Goal: Feedback & Contribution: Contribute content

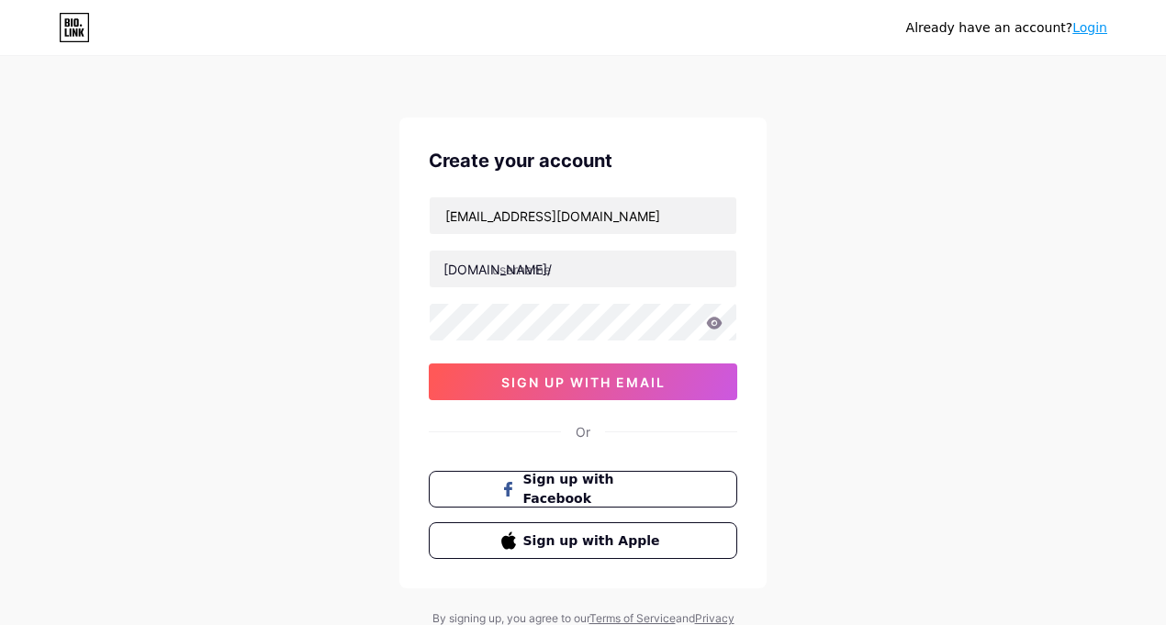
click at [566, 214] on input "[EMAIL_ADDRESS][DOMAIN_NAME]" at bounding box center [583, 215] width 307 height 37
click at [594, 278] on input "text" at bounding box center [583, 269] width 307 height 37
paste input "manufacturerindia"
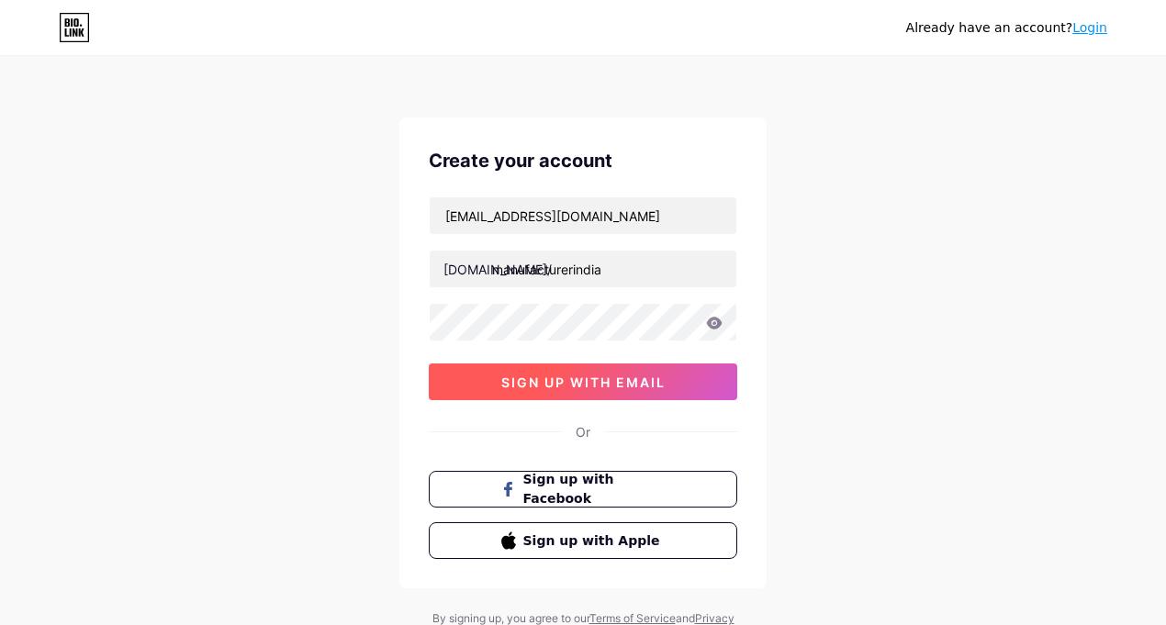
click at [627, 376] on span "sign up with email" at bounding box center [583, 383] width 164 height 16
type input "manufacturer india"
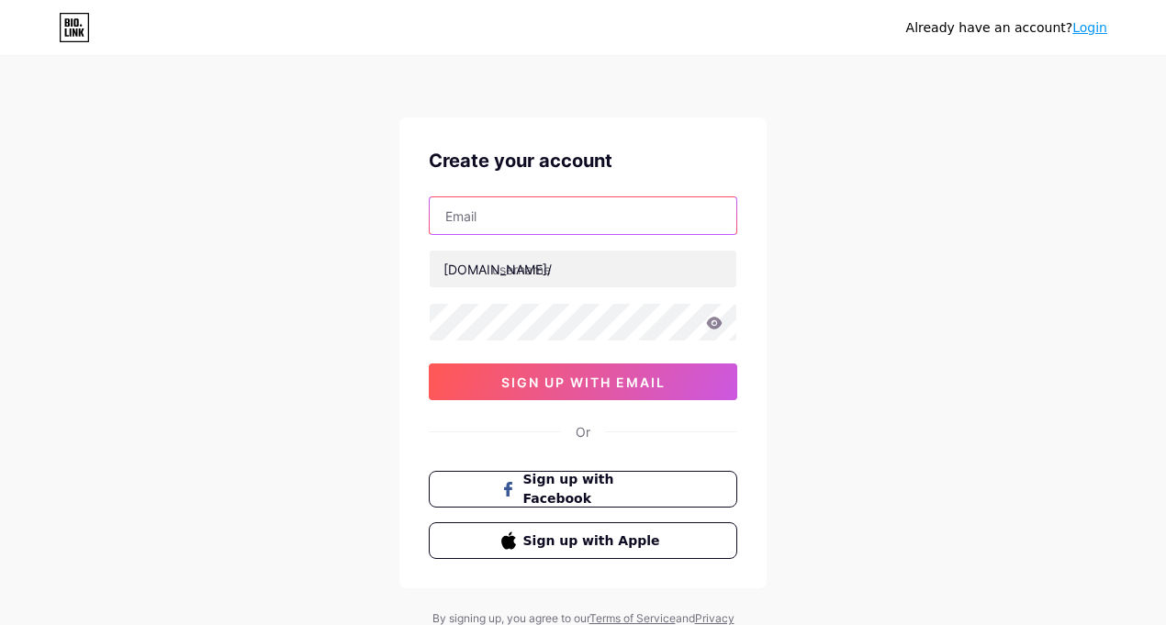
click at [590, 216] on input "text" at bounding box center [583, 215] width 307 height 37
type input "[EMAIL_ADDRESS][DOMAIN_NAME]"
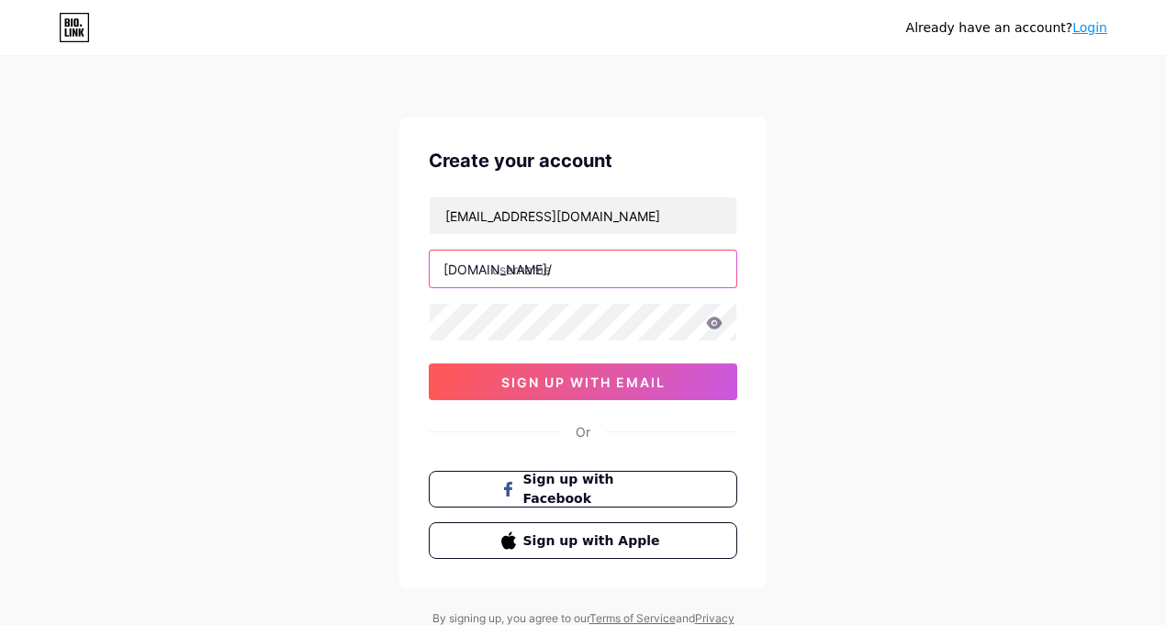
click at [589, 271] on input "text" at bounding box center [583, 269] width 307 height 37
type input "cosmonova"
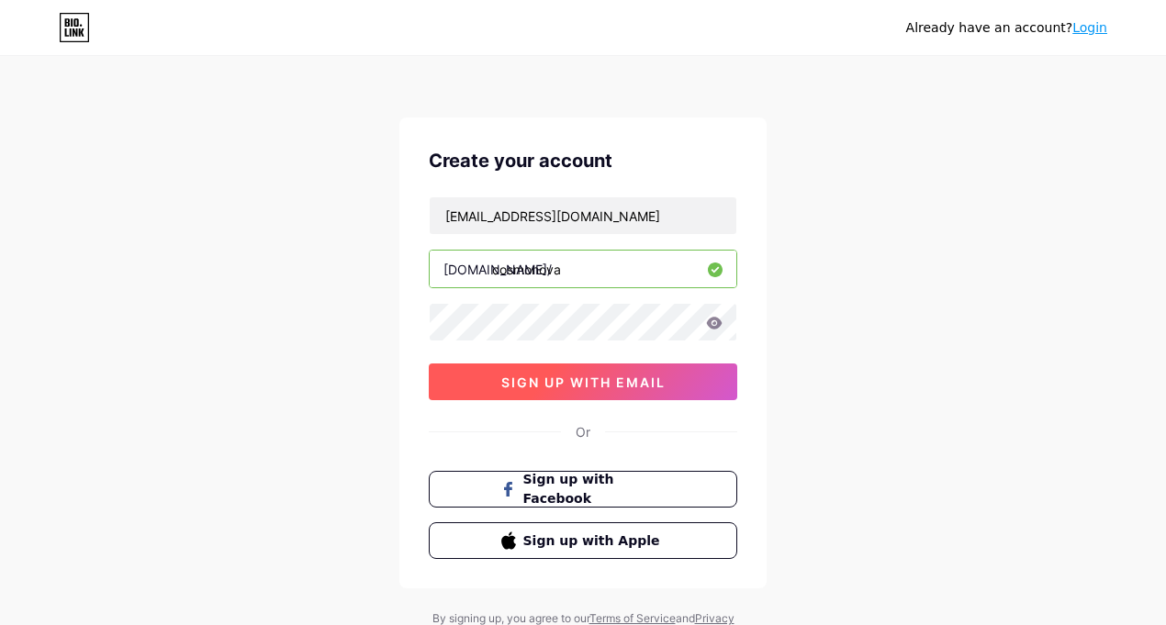
click at [624, 389] on span "sign up with email" at bounding box center [583, 383] width 164 height 16
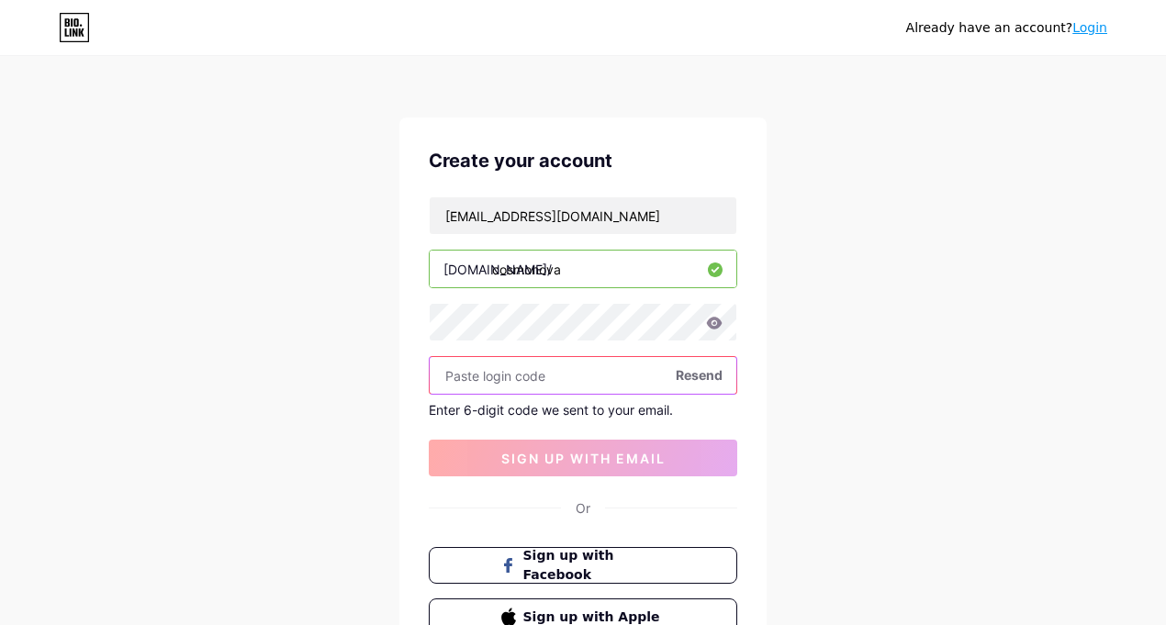
paste input "775682"
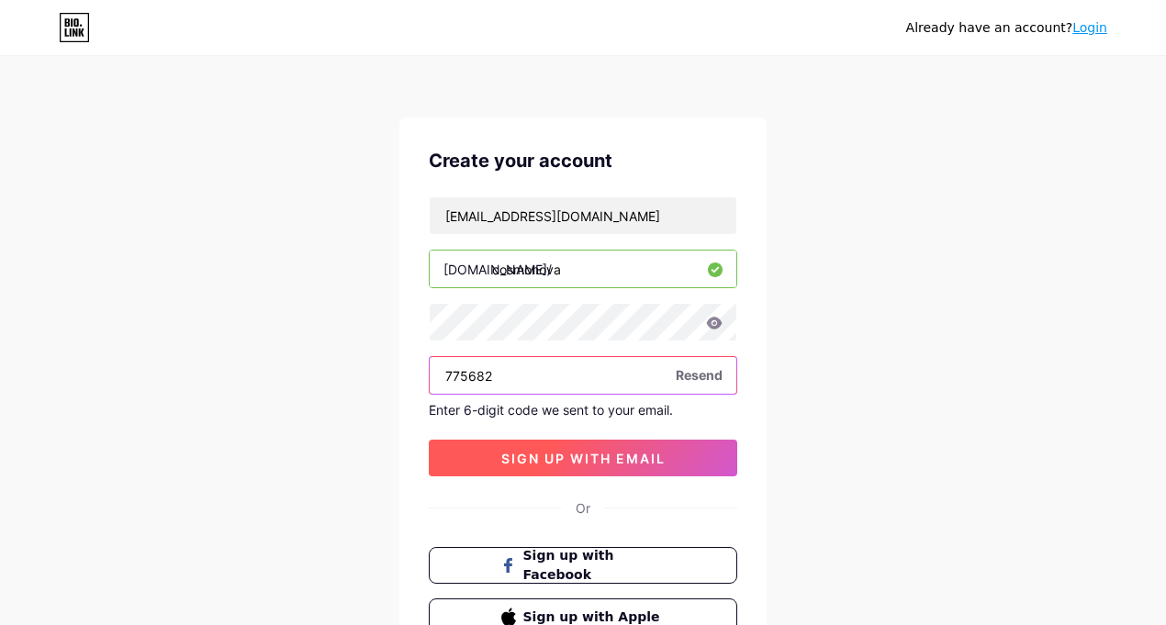
type input "775682"
click at [603, 456] on span "sign up with email" at bounding box center [583, 459] width 164 height 16
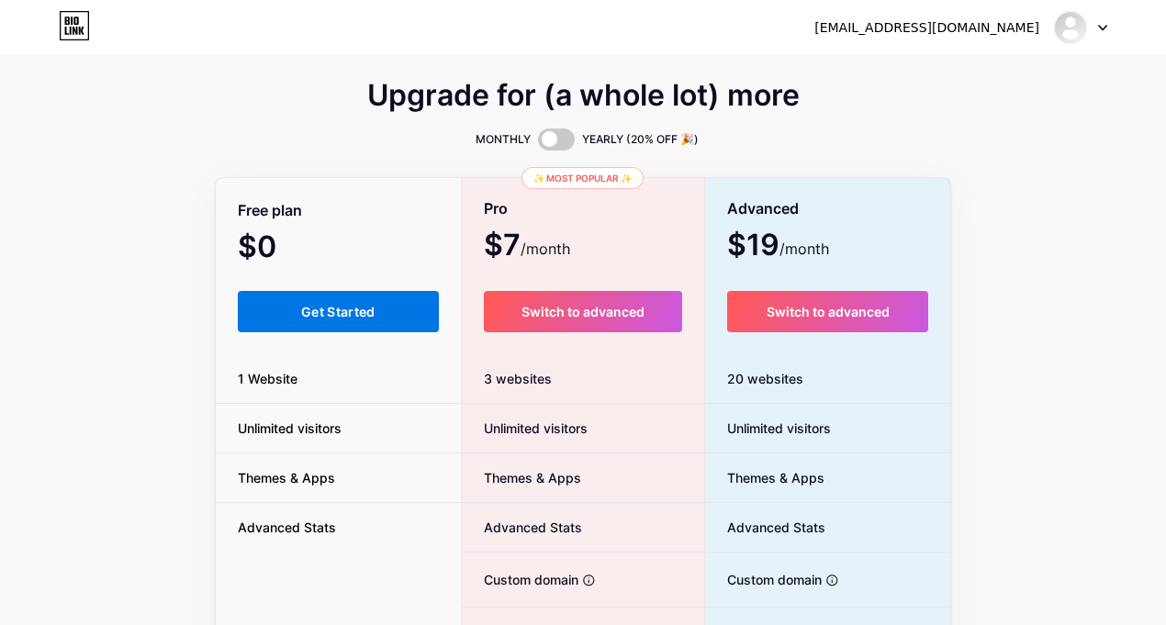
click at [287, 313] on button "Get Started" at bounding box center [338, 311] width 201 height 41
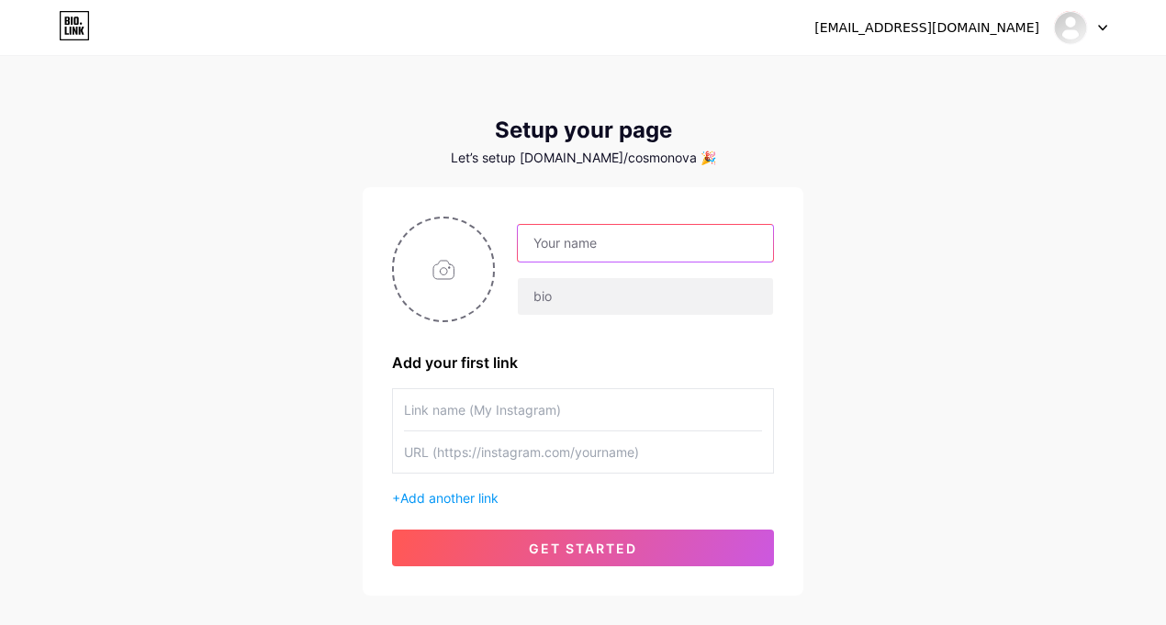
click at [601, 250] on input "text" at bounding box center [645, 243] width 255 height 37
click at [528, 449] on input "text" at bounding box center [583, 452] width 358 height 41
click at [528, 450] on input "text" at bounding box center [583, 452] width 358 height 41
click at [478, 506] on div "+ Add another link" at bounding box center [583, 498] width 382 height 19
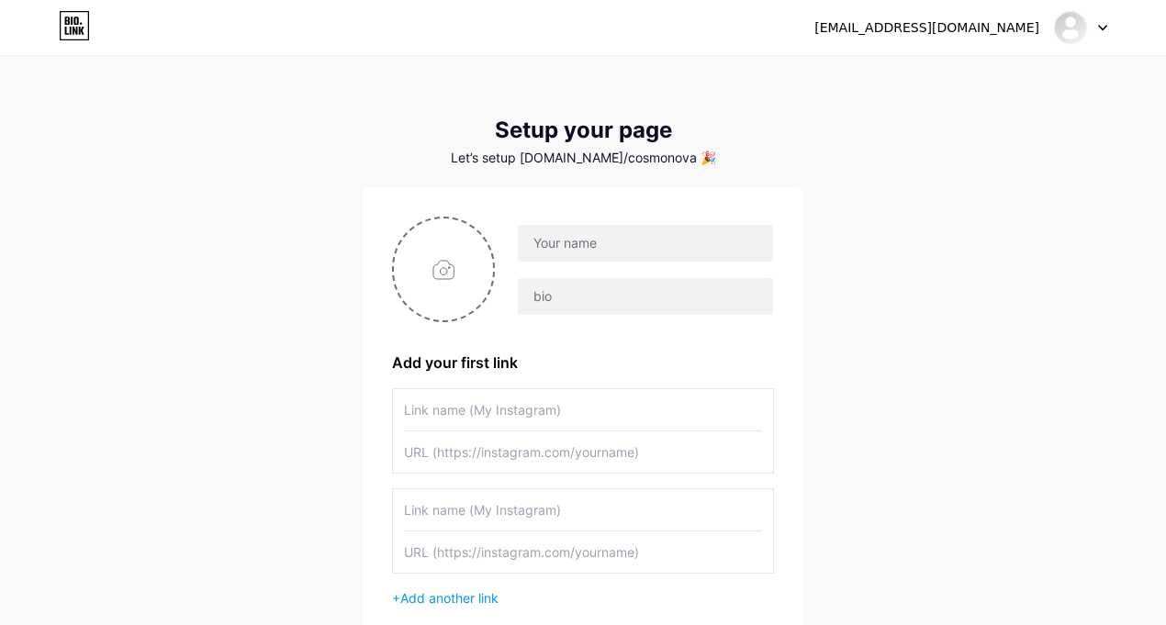
click at [550, 497] on input "text" at bounding box center [583, 509] width 358 height 41
click at [499, 412] on input "text" at bounding box center [583, 409] width 358 height 41
paste input "[MEDICAL_DATA] manufacturers"
type input "[MEDICAL_DATA] manufacturers"
click at [557, 287] on input "text" at bounding box center [645, 296] width 255 height 37
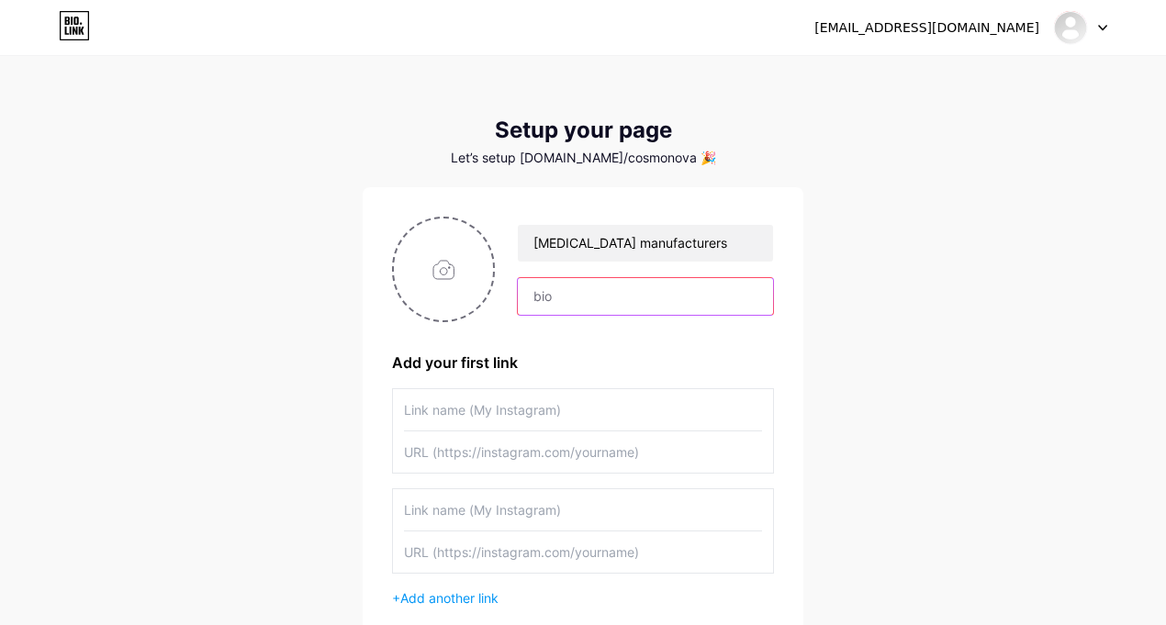
paste input "Cosmonova is a WHO-GMP certified skincare and personal care manufacturer in [GE…"
type input "Cosmonova is a WHO-GMP certified skincare and personal care manufacturer in [GE…"
click at [601, 393] on input "text" at bounding box center [583, 409] width 358 height 41
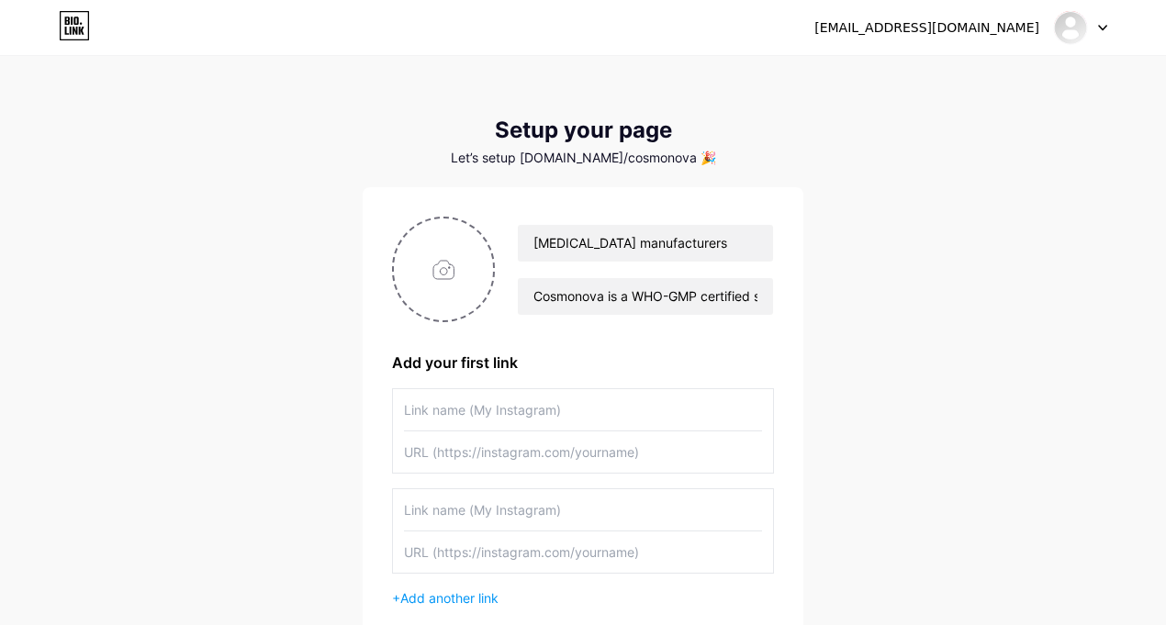
click at [591, 411] on input "text" at bounding box center [583, 409] width 358 height 41
click at [535, 418] on input "text" at bounding box center [583, 409] width 358 height 41
type input "Official Website"
click at [554, 457] on input "text" at bounding box center [583, 452] width 358 height 41
paste input "[URL][DOMAIN_NAME]"
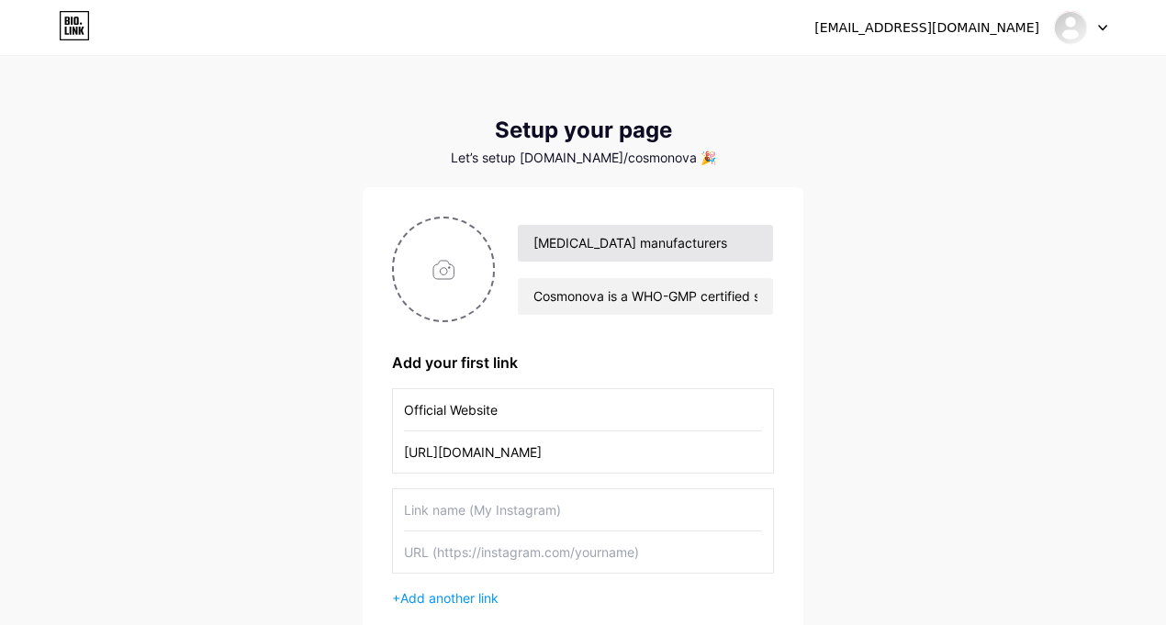
type input "[URL][DOMAIN_NAME]"
click at [543, 241] on input "[MEDICAL_DATA] manufacturers" at bounding box center [645, 243] width 255 height 37
type input "[MEDICAL_DATA] manufacturers"
click at [566, 402] on input "Official Website" at bounding box center [583, 409] width 358 height 41
click at [453, 275] on input "file" at bounding box center [443, 270] width 99 height 102
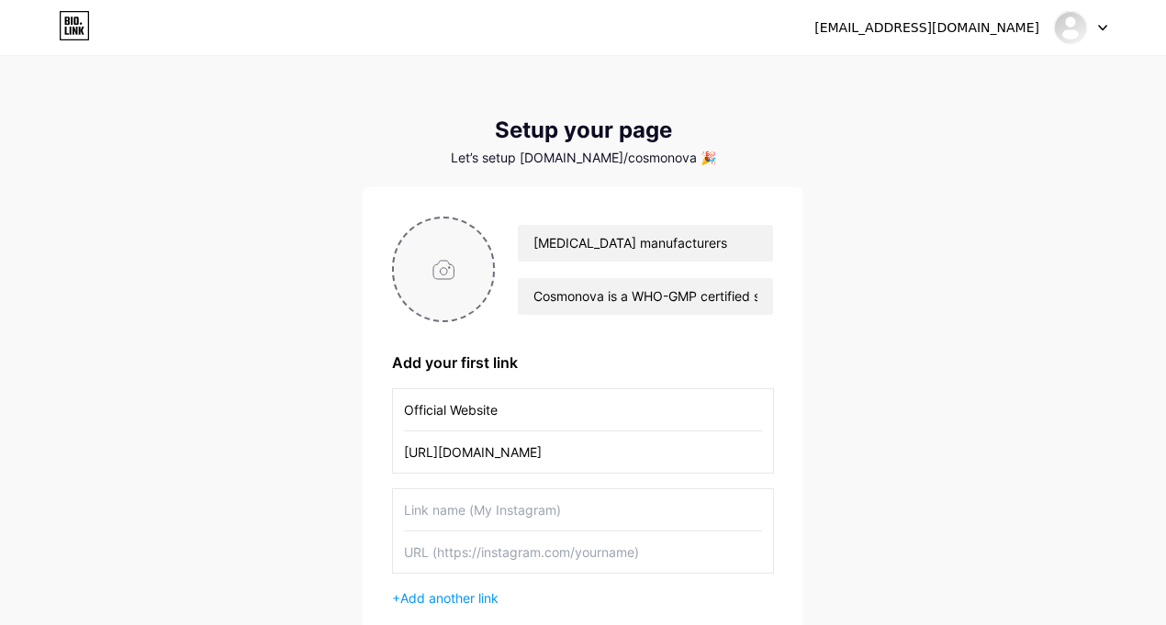
type input "C:\fakepath\CosmonovaLogo-1024x348 (3).webp"
click at [762, 287] on input "Cosmonova is a WHO-GMP certified skincare and personal care manufacturer in [GE…" at bounding box center [645, 296] width 255 height 37
click at [759, 291] on input "Cosmonova is a WHO-GMP certified skincare and personal care manufacturer in [GE…" at bounding box center [645, 296] width 255 height 37
click at [723, 298] on input "Cosmonova is a WHO-GMP certified skincare and personal care manufacturer in [GE…" at bounding box center [645, 296] width 255 height 37
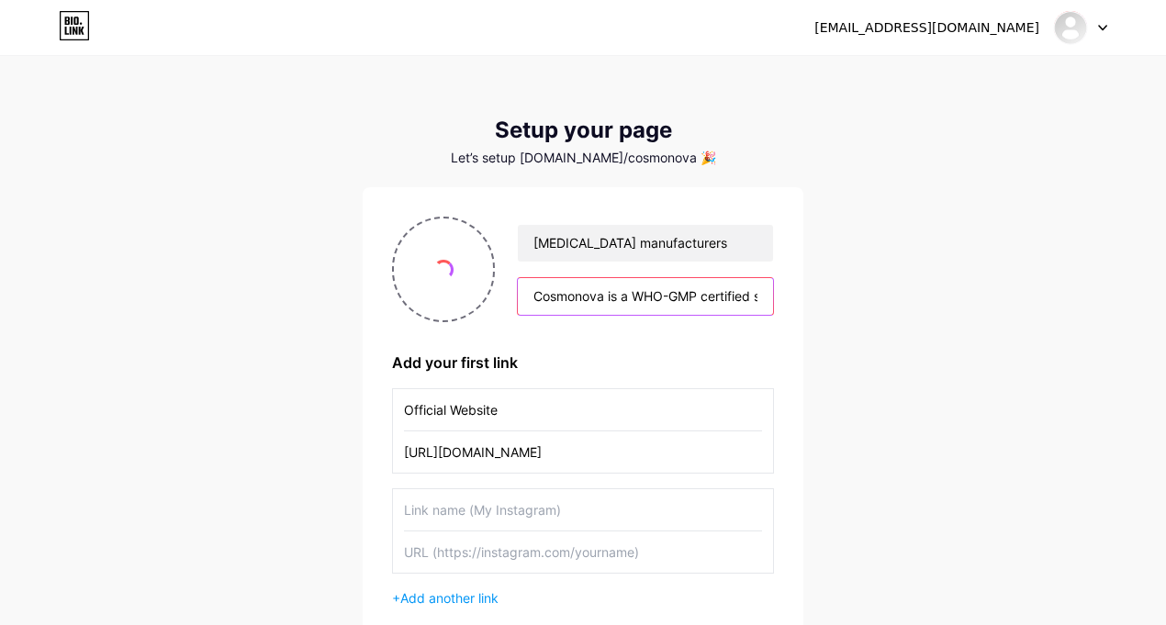
click at [726, 308] on input "Cosmonova is a WHO-GMP certified skincare and personal care manufacturer in [GE…" at bounding box center [645, 296] width 255 height 37
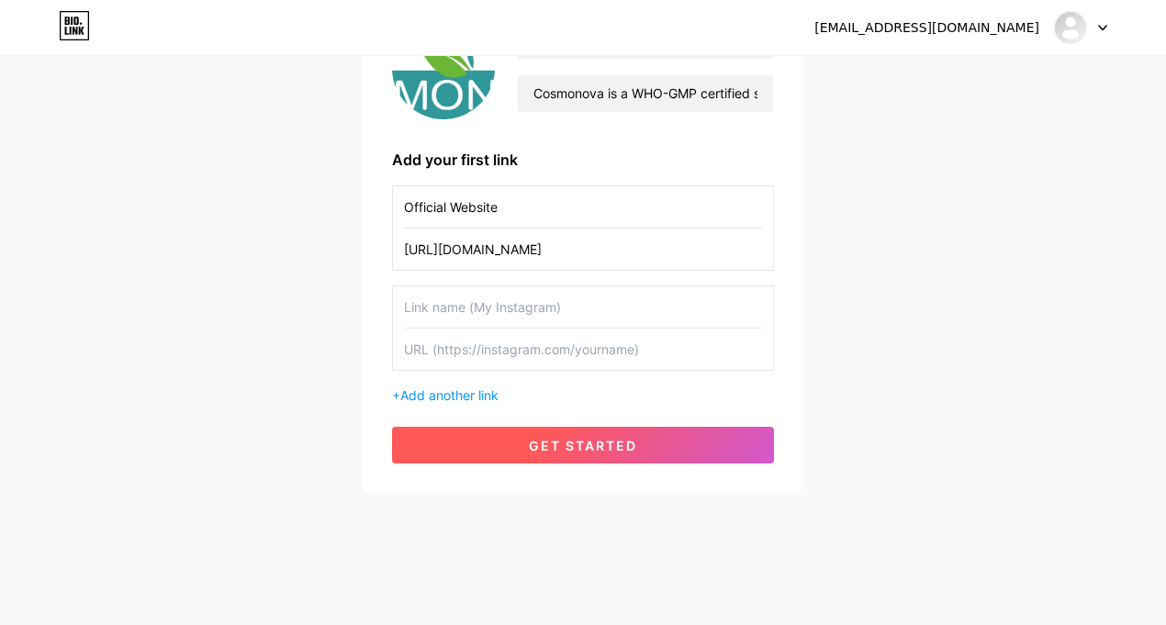
click at [629, 440] on span "get started" at bounding box center [583, 446] width 108 height 16
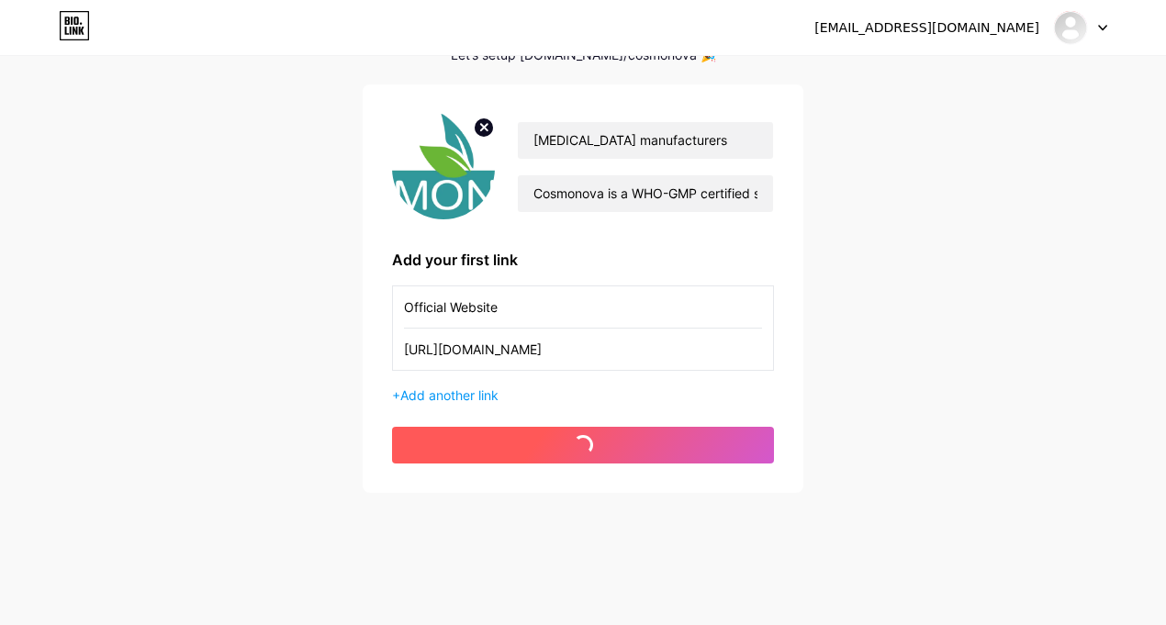
scroll to position [103, 0]
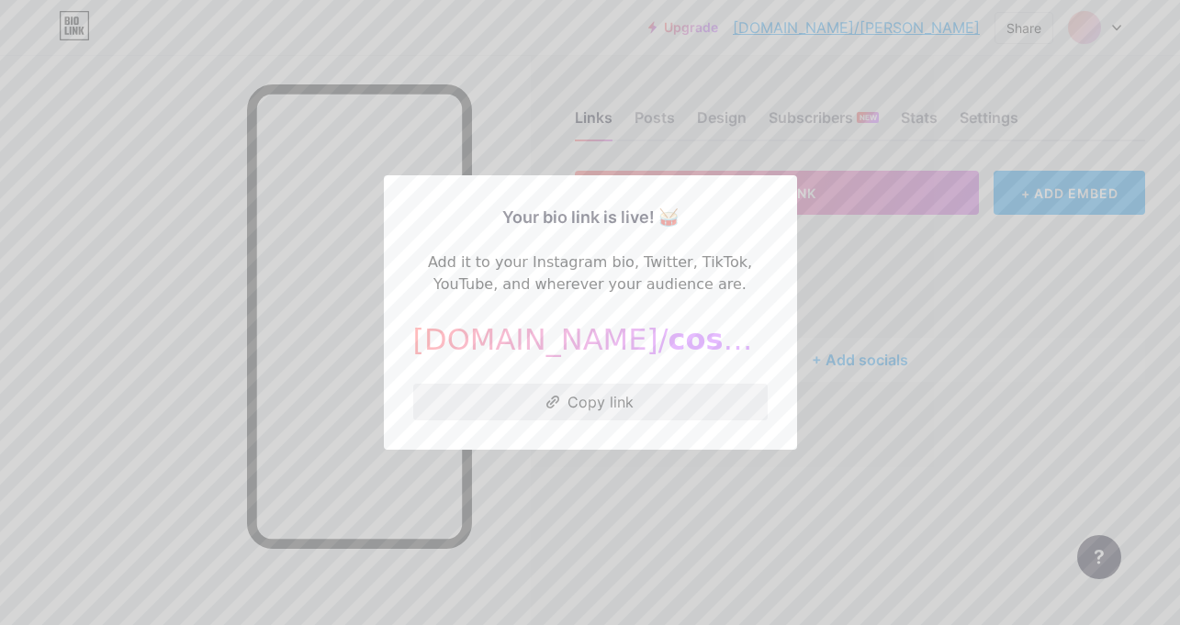
click at [613, 408] on button "Copy link" at bounding box center [590, 402] width 354 height 37
click at [667, 466] on div at bounding box center [590, 312] width 1180 height 625
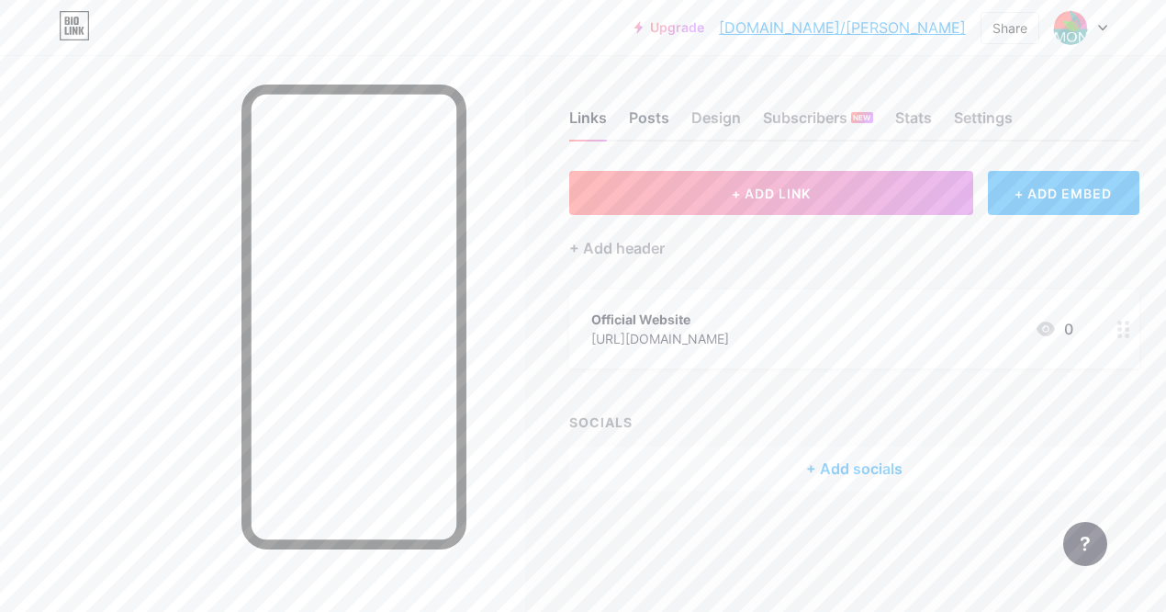
click at [667, 115] on div "Posts" at bounding box center [649, 123] width 40 height 33
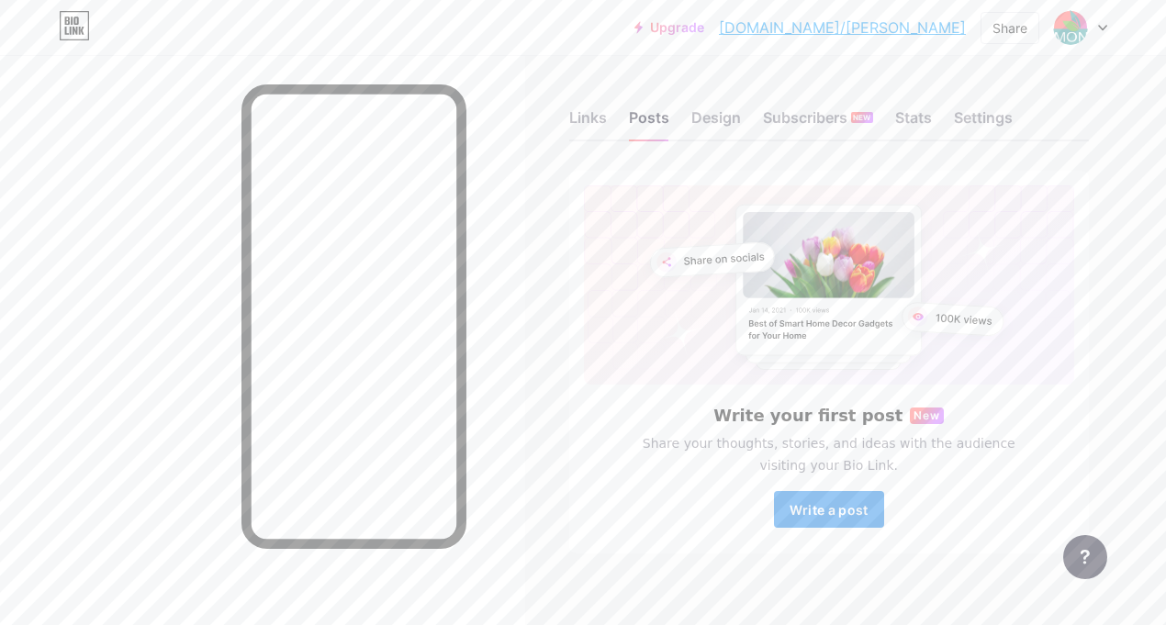
click at [837, 506] on span "Write a post" at bounding box center [829, 510] width 79 height 16
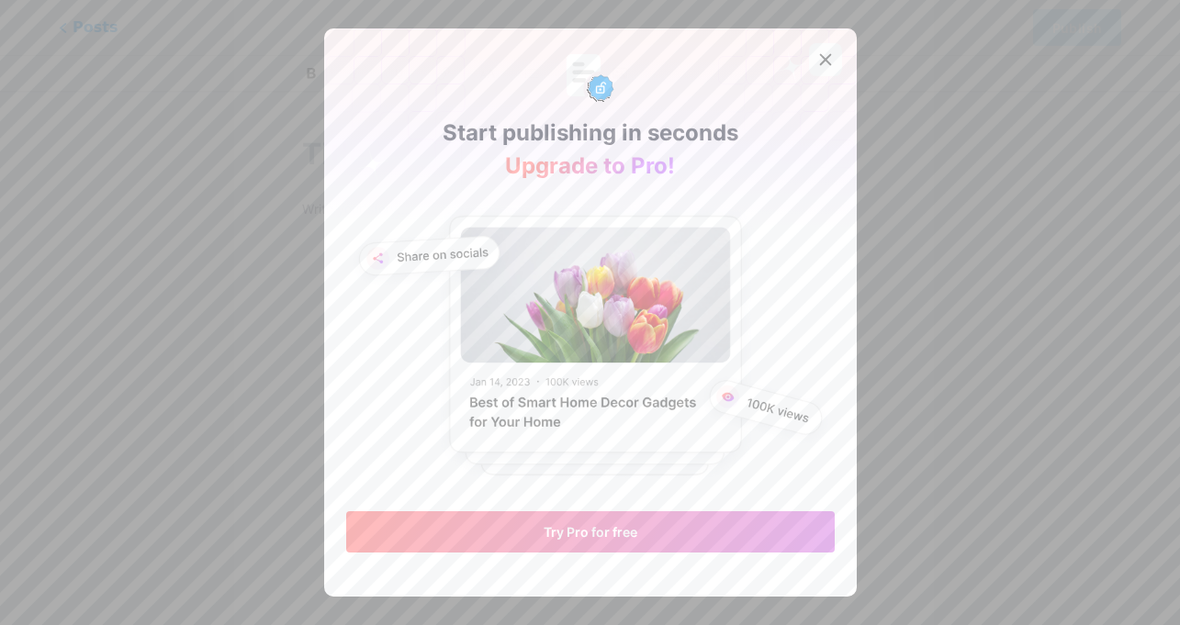
click at [819, 52] on icon at bounding box center [825, 59] width 15 height 15
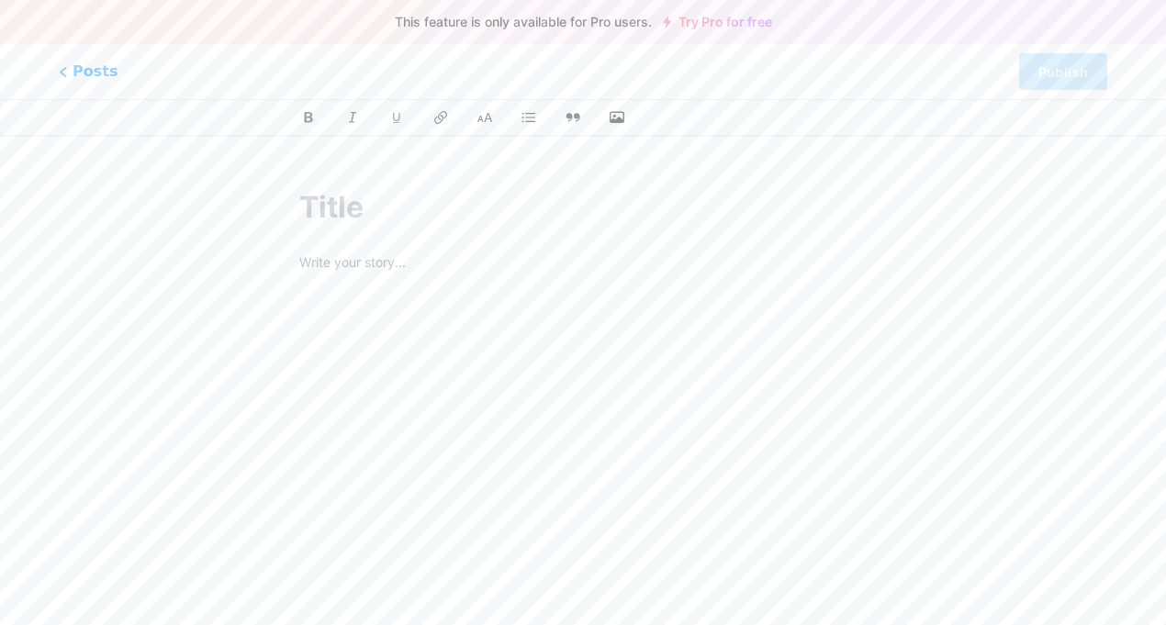
click at [370, 214] on input "text" at bounding box center [583, 207] width 568 height 44
click at [374, 272] on p at bounding box center [583, 265] width 568 height 26
click at [362, 208] on input "text" at bounding box center [583, 207] width 568 height 44
click at [379, 212] on input "text" at bounding box center [583, 207] width 568 height 44
click at [345, 275] on p at bounding box center [583, 265] width 568 height 26
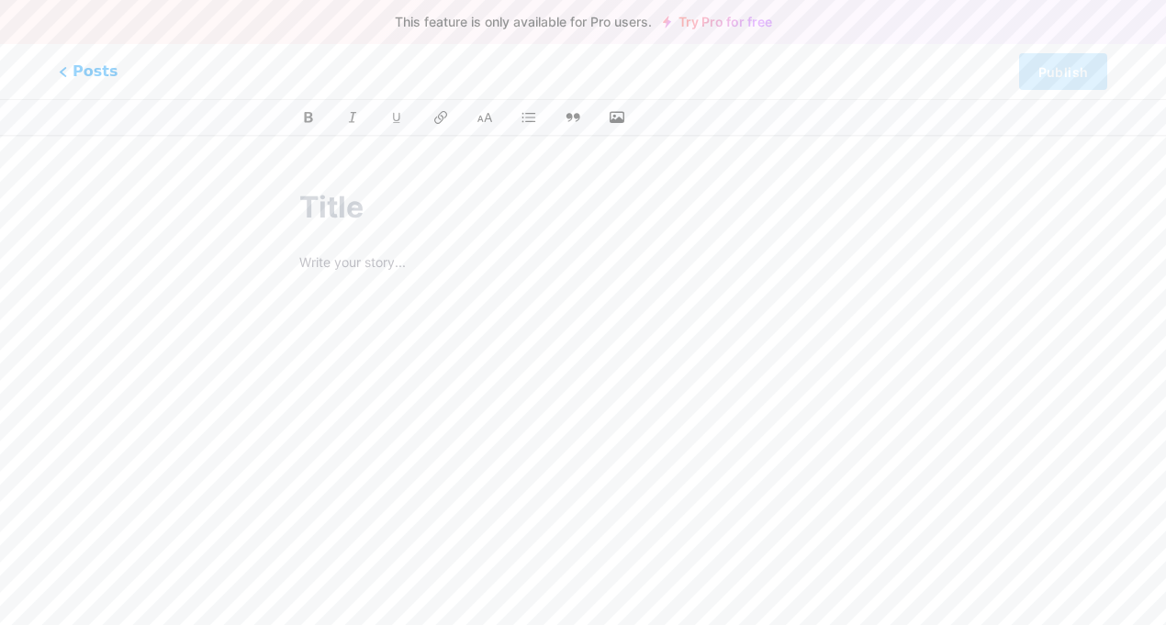
click at [344, 206] on input "text" at bounding box center [583, 207] width 568 height 44
paste input "Organic Skincare Manufacturing in [GEOGRAPHIC_DATA] – Radiant, Healthy & Safe B…"
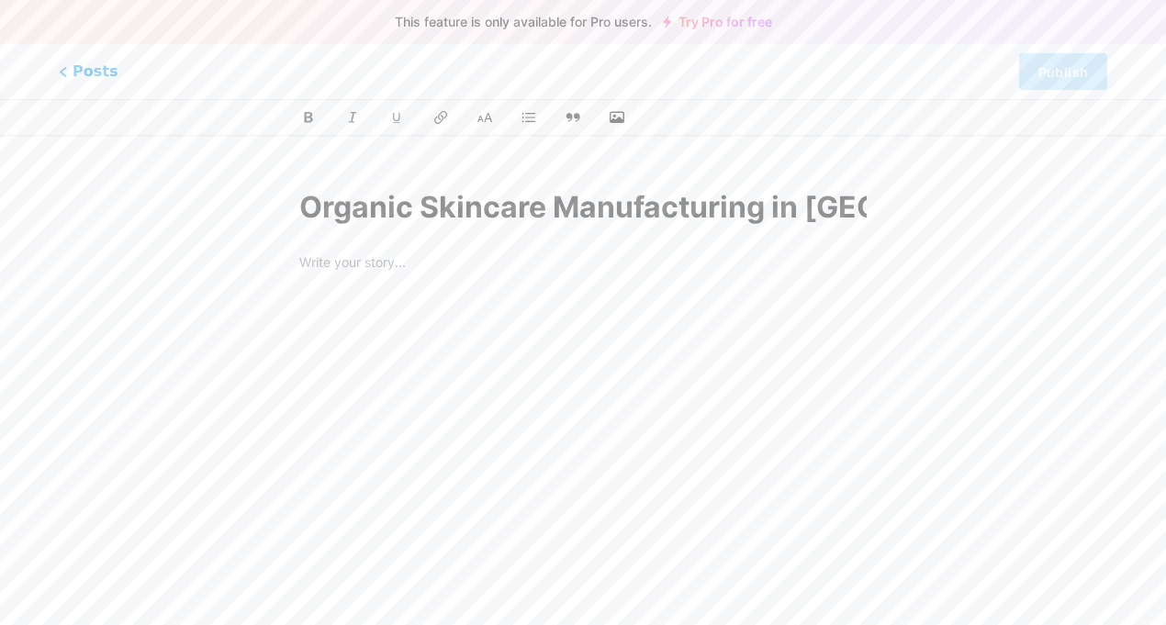
scroll to position [0, 620]
click at [342, 209] on input "Organic Skincare Manufacturing in [GEOGRAPHIC_DATA] – Radiant, Healthy & Safe B…" at bounding box center [583, 207] width 568 height 44
type input "Organic Skincare Manufacturing in [GEOGRAPHIC_DATA] – Radiant, Healthy & Safe B…"
click at [357, 259] on div "z [DOMAIN_NAME]/[PERSON_NAME]/p/" at bounding box center [435, 256] width 253 height 19
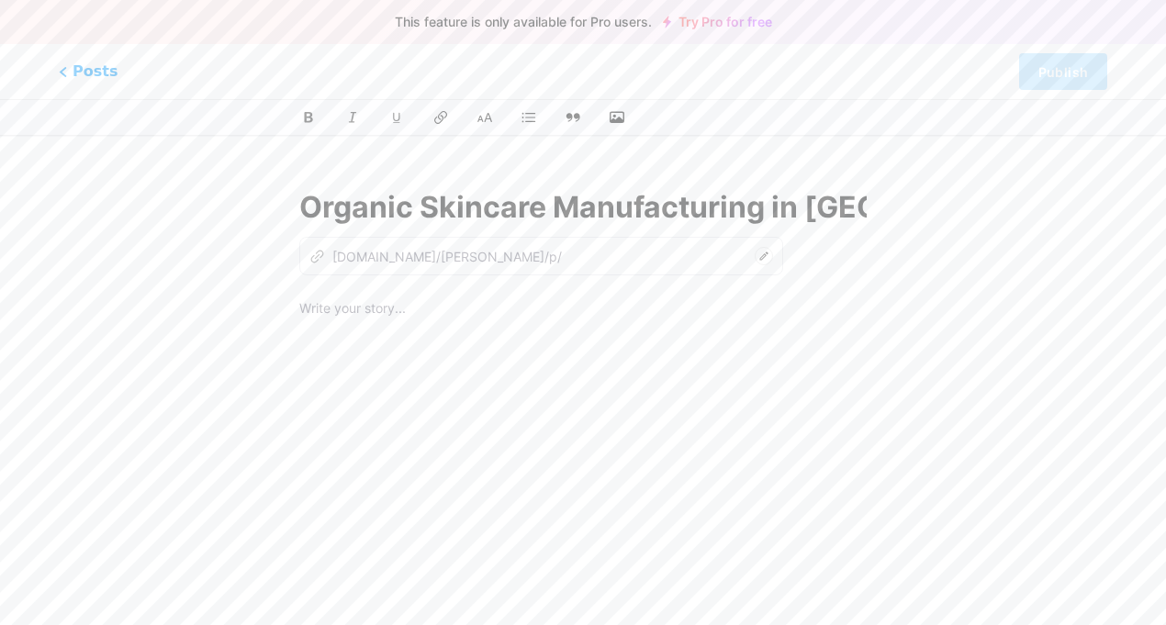
click at [365, 264] on div "z [DOMAIN_NAME]/[PERSON_NAME]/p/" at bounding box center [435, 256] width 253 height 19
click at [372, 253] on div "z [DOMAIN_NAME]/[PERSON_NAME]/p/" at bounding box center [435, 256] width 253 height 19
click at [378, 315] on p at bounding box center [583, 311] width 568 height 26
type input "organic-skincare-manufacturing-in-[GEOGRAPHIC_DATA]-radiant-healthy-safe-beauty…"
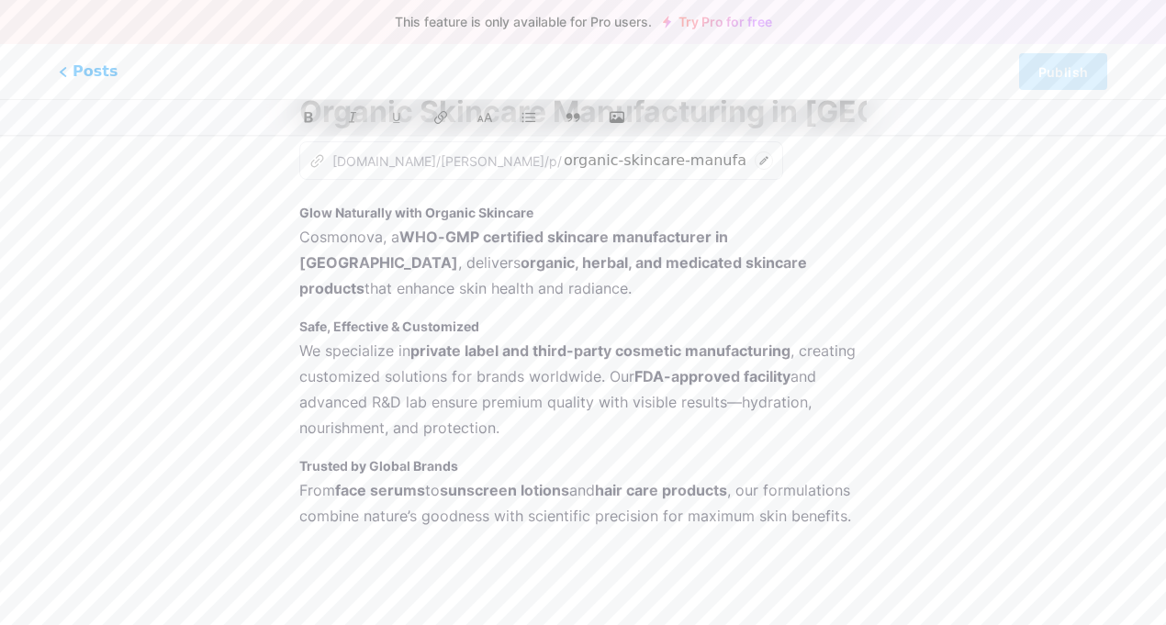
scroll to position [98, 0]
drag, startPoint x: 613, startPoint y: 484, endPoint x: 742, endPoint y: 484, distance: 129.5
click at [727, 484] on strong "hair care products" at bounding box center [661, 487] width 132 height 18
click at [441, 115] on icon at bounding box center [441, 117] width 16 height 17
click at [681, 490] on strong "hair care products" at bounding box center [661, 487] width 132 height 18
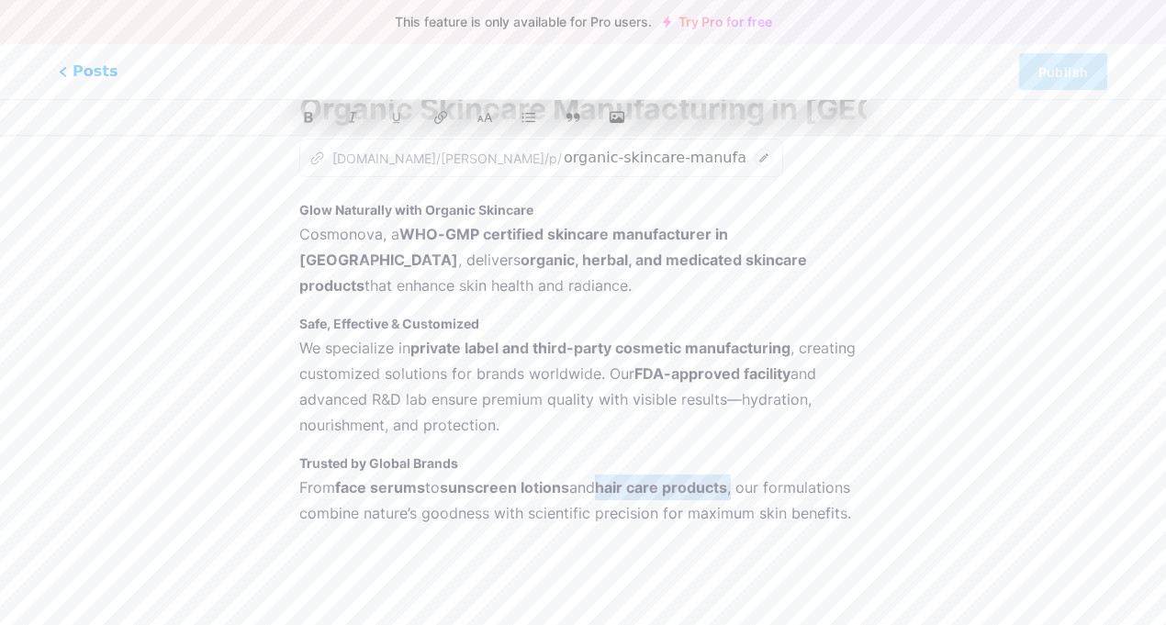
drag, startPoint x: 611, startPoint y: 487, endPoint x: 746, endPoint y: 489, distance: 135.0
click at [746, 489] on p "From face serums to sunscreen lotions and hair care products , our formulations…" at bounding box center [583, 500] width 568 height 51
click at [441, 112] on icon at bounding box center [441, 117] width 16 height 17
click at [626, 416] on p "We specialize in private label and third-party cosmetic manufacturing , creatin…" at bounding box center [583, 386] width 568 height 103
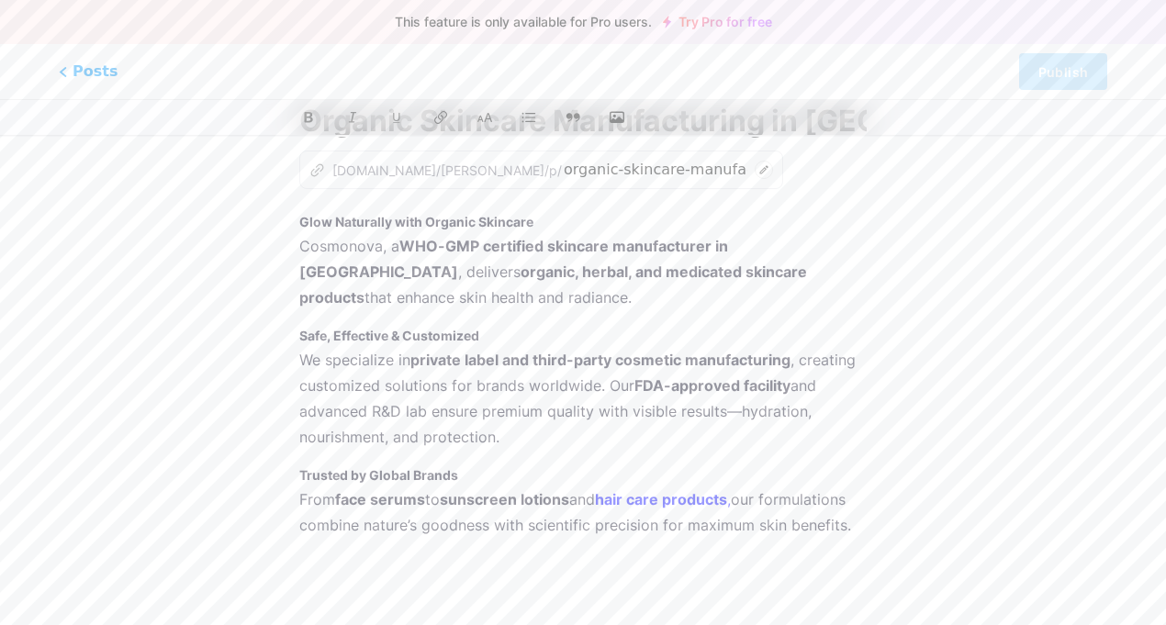
scroll to position [0, 0]
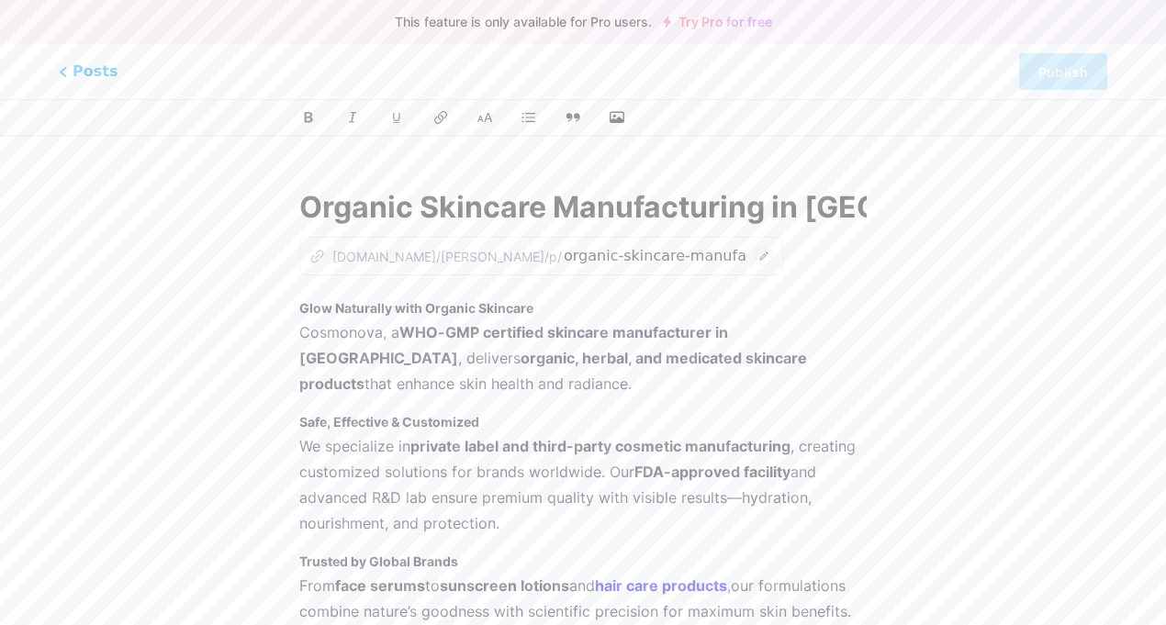
click at [569, 300] on h3 "Glow Naturally with Organic Skincare" at bounding box center [583, 309] width 568 height 22
click at [300, 308] on strong "Glow Naturally with Organic Skincare" at bounding box center [416, 308] width 234 height 16
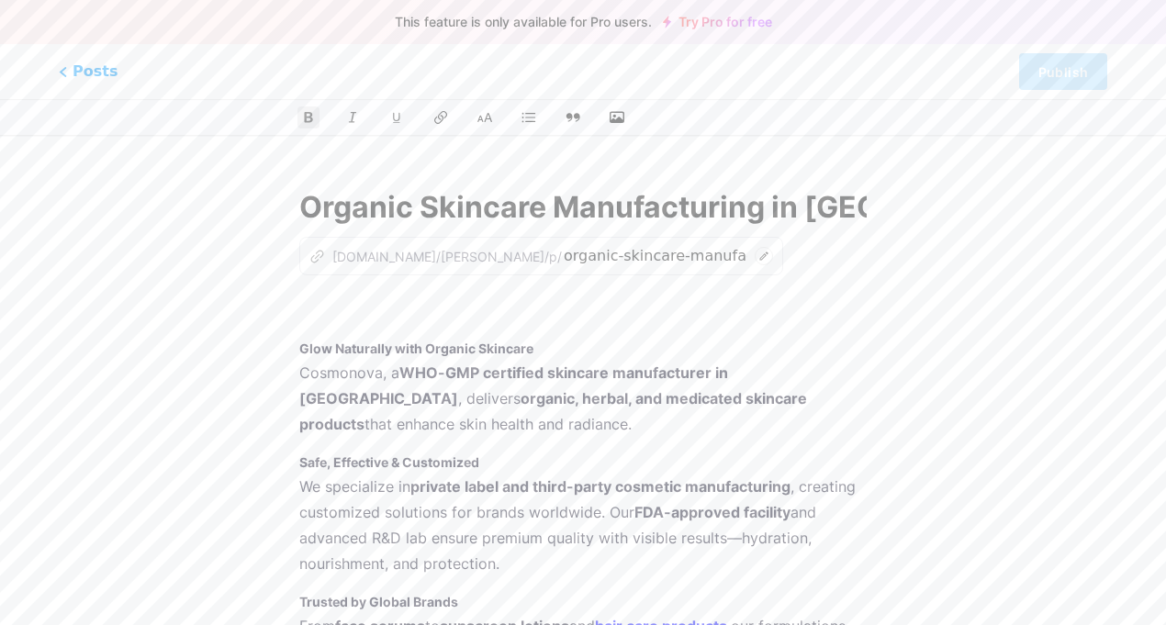
click at [308, 308] on p at bounding box center [583, 311] width 568 height 26
click at [627, 117] on button "button" at bounding box center [617, 118] width 28 height 28
click at [620, 114] on icon "button" at bounding box center [617, 117] width 18 height 18
click at [0, 0] on input "file" at bounding box center [0, 0] width 0 height 0
click at [498, 351] on strong "Glow Naturally with Organic Skincare" at bounding box center [416, 349] width 234 height 16
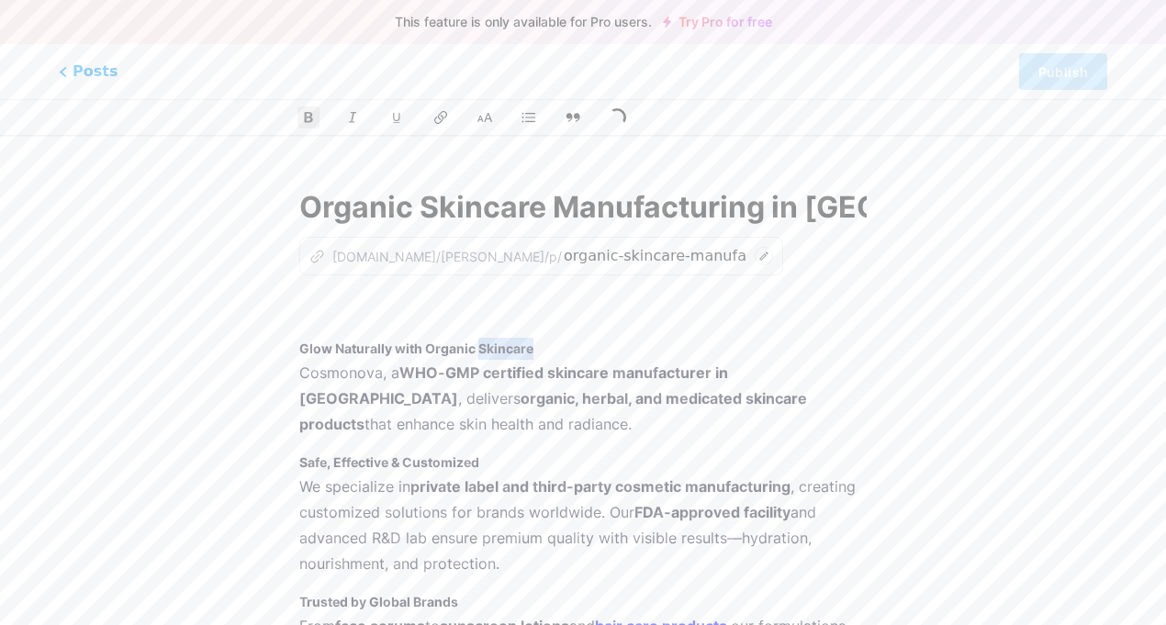
click at [498, 351] on strong "Glow Naturally with Organic Skincare" at bounding box center [416, 349] width 234 height 16
click at [498, 351] on h3 "Glow Naturally with Organic Skincare" at bounding box center [583, 349] width 568 height 22
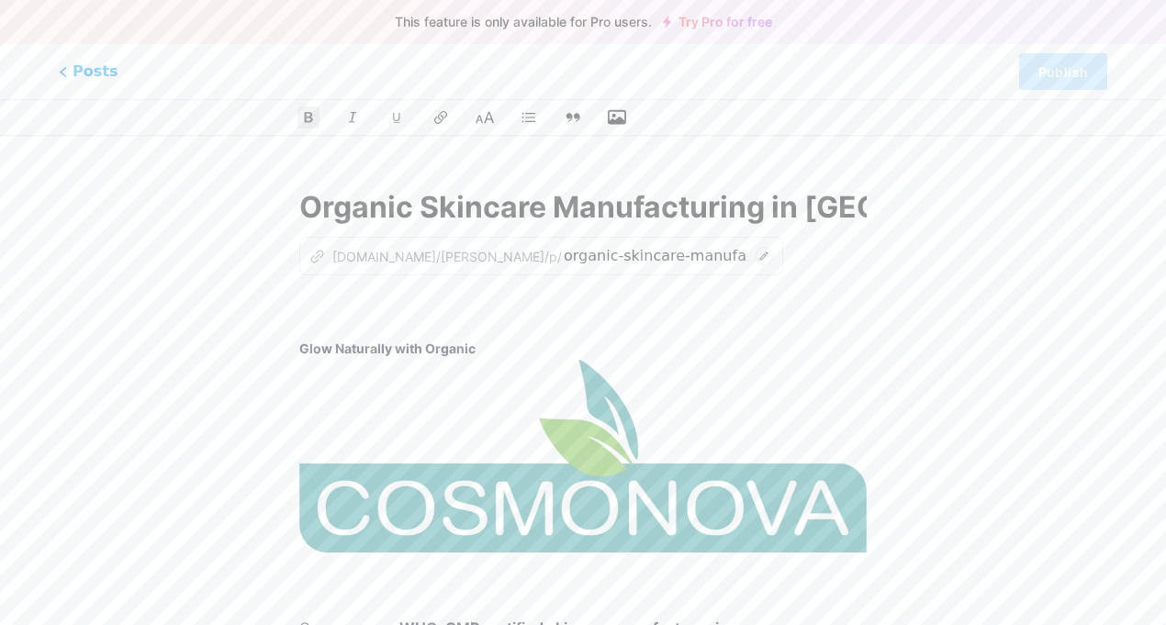
click at [478, 127] on button at bounding box center [485, 118] width 28 height 28
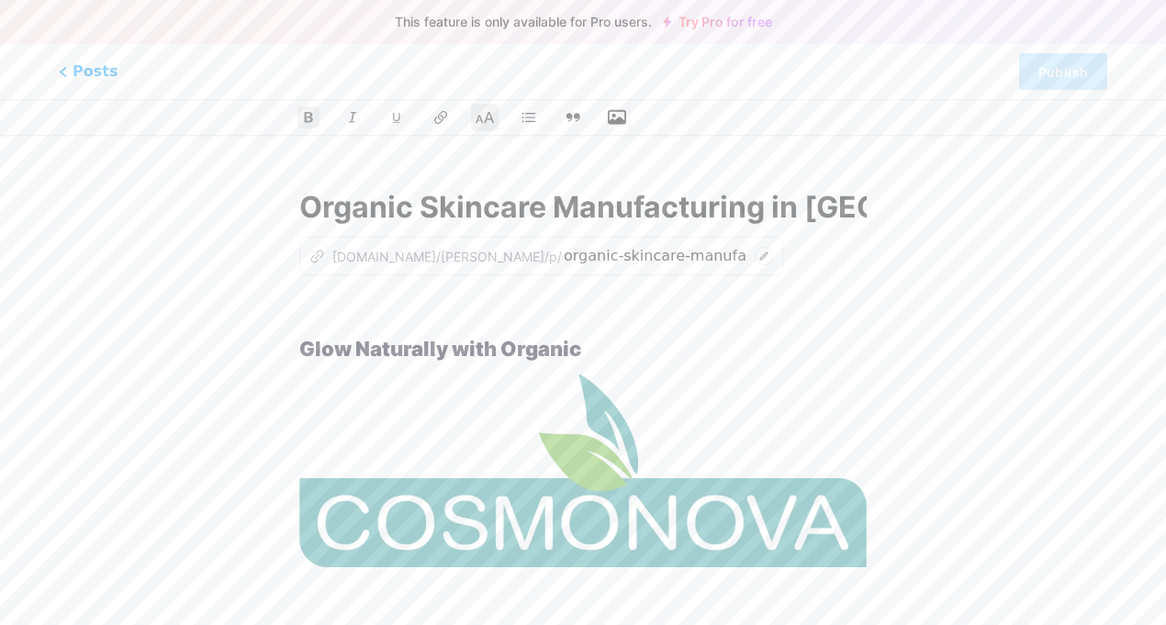
click at [478, 126] on icon at bounding box center [485, 117] width 18 height 18
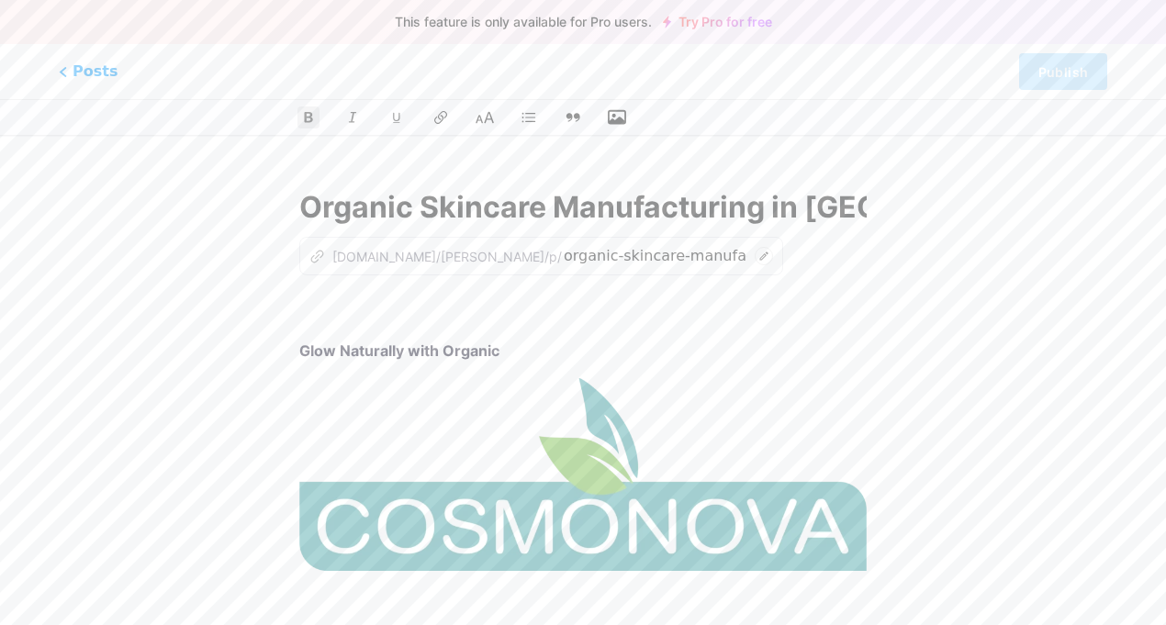
click at [478, 126] on icon at bounding box center [485, 117] width 18 height 18
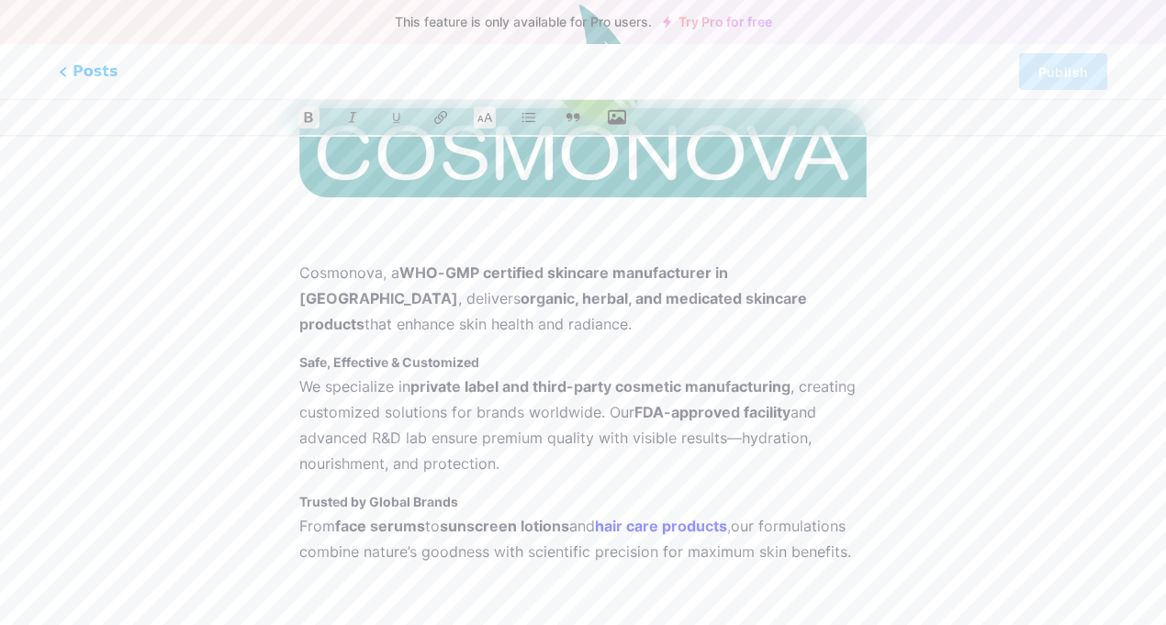
scroll to position [409, 0]
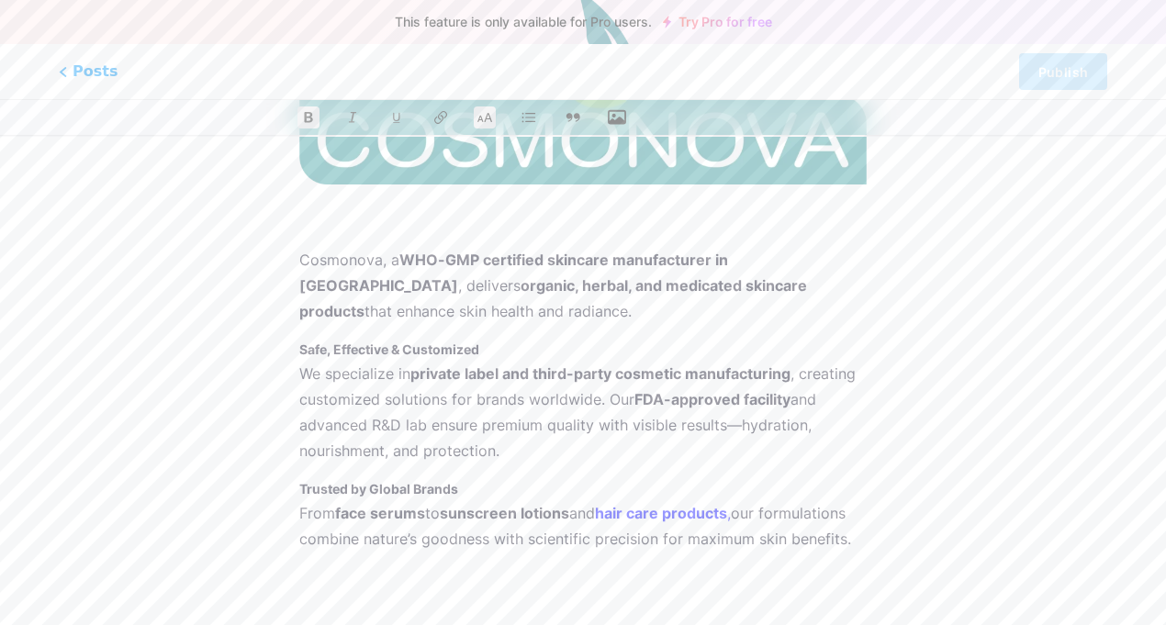
click at [410, 342] on strong "Safe, Effective & Customized" at bounding box center [389, 350] width 180 height 16
click at [485, 109] on icon at bounding box center [485, 117] width 18 height 18
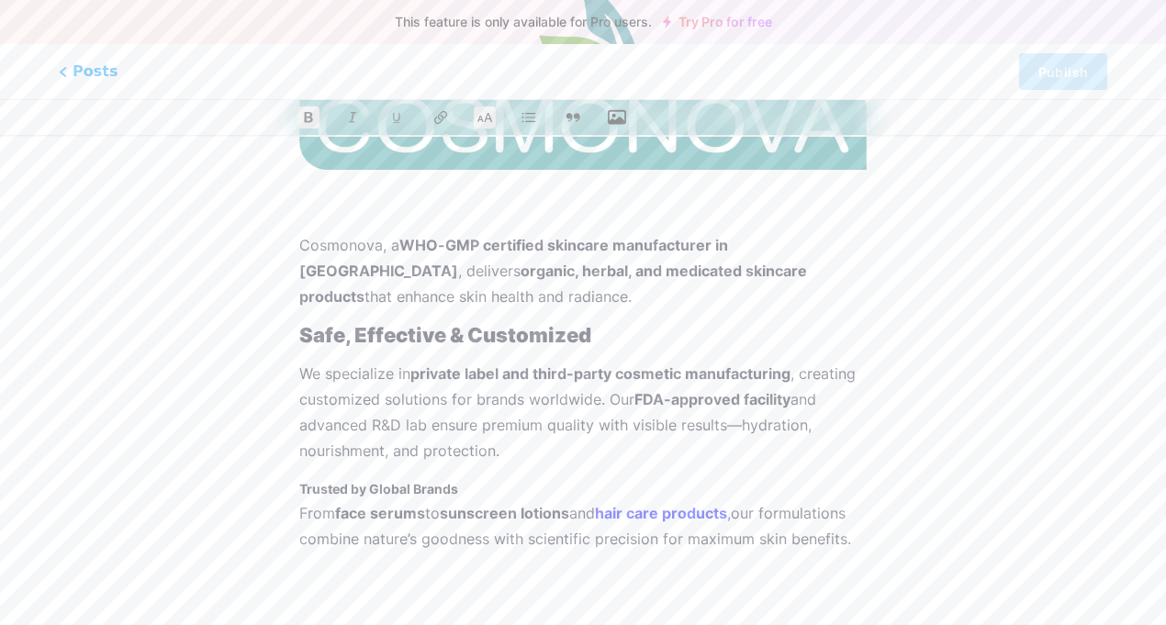
click at [440, 478] on h3 "Trusted by Global Brands" at bounding box center [583, 489] width 568 height 22
click at [478, 120] on icon at bounding box center [485, 118] width 17 height 12
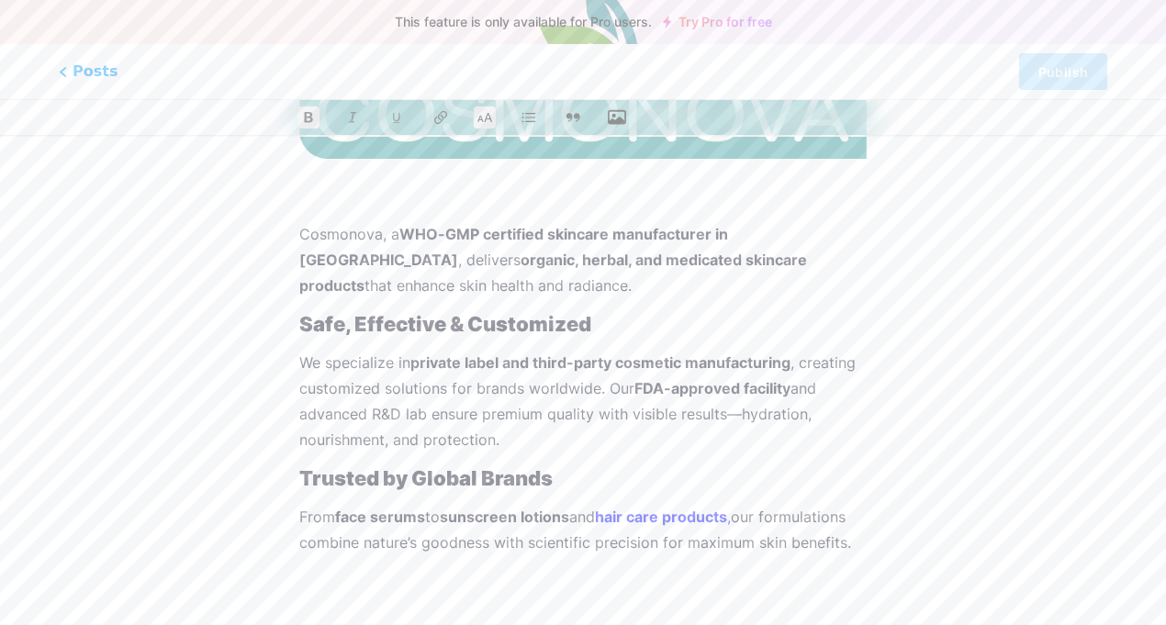
click at [548, 452] on p "We specialize in private label and third-party cosmetic manufacturing , creatin…" at bounding box center [583, 401] width 568 height 103
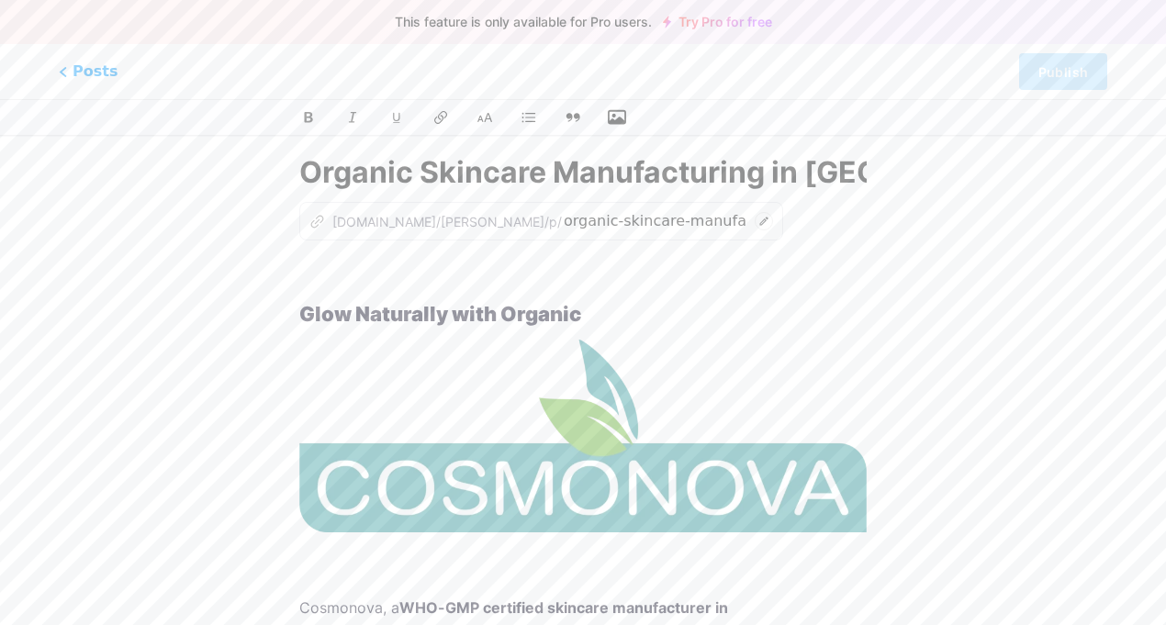
scroll to position [0, 0]
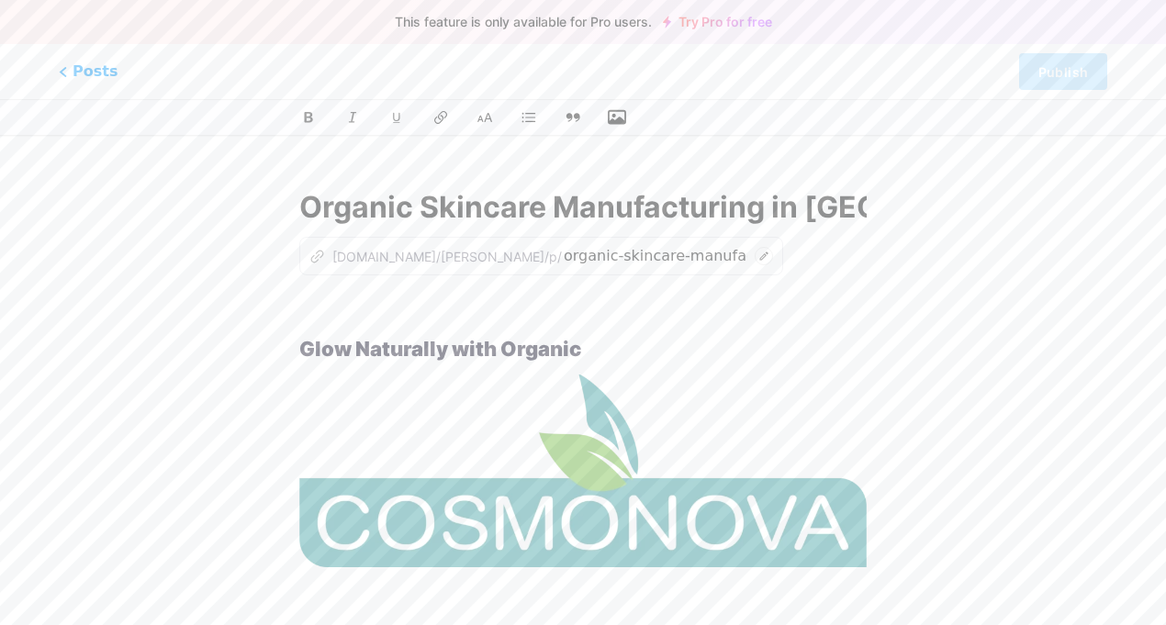
click at [747, 209] on input "Organic Skincare Manufacturing in [GEOGRAPHIC_DATA] – Radiant, Healthy & Safe B…" at bounding box center [583, 207] width 568 height 44
